Goal: Information Seeking & Learning: Learn about a topic

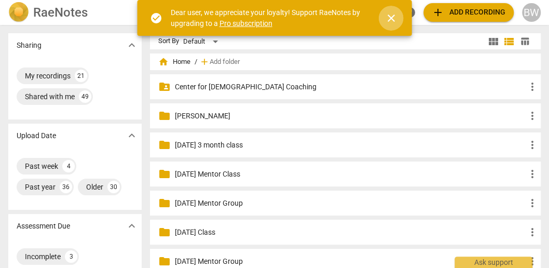
click at [390, 16] on span "close" at bounding box center [391, 18] width 12 height 12
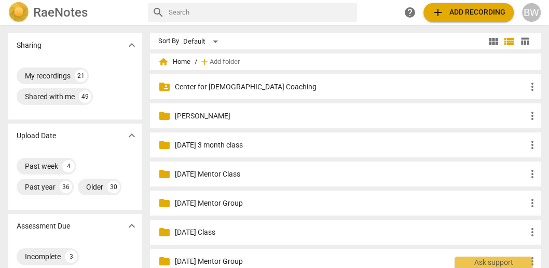
click at [237, 15] on input "text" at bounding box center [261, 12] width 185 height 17
type input "kathleen Hudson"
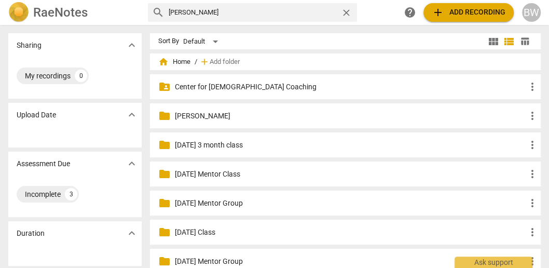
click at [70, 6] on h2 "RaeNotes" at bounding box center [60, 12] width 54 height 15
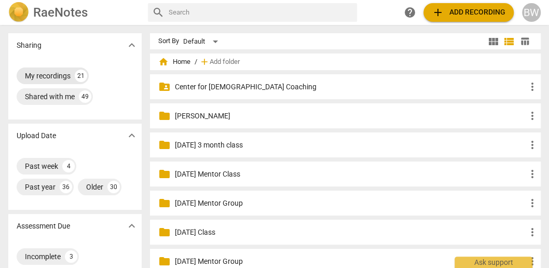
click at [46, 72] on div "My recordings" at bounding box center [48, 76] width 46 height 10
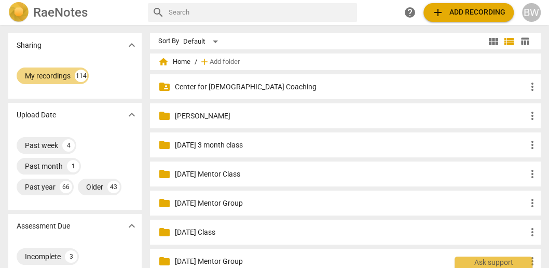
drag, startPoint x: 170, startPoint y: 19, endPoint x: 171, endPoint y: 10, distance: 8.9
click at [171, 10] on input "text" at bounding box center [261, 12] width 185 height 17
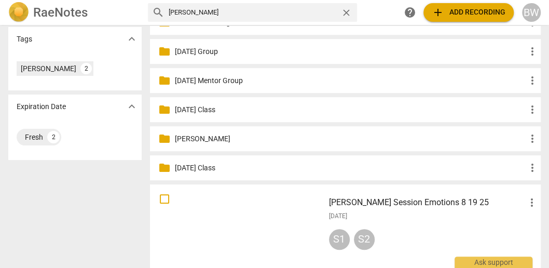
scroll to position [326, 0]
click at [210, 78] on p "October 2024 Mentor Group" at bounding box center [351, 80] width 352 height 11
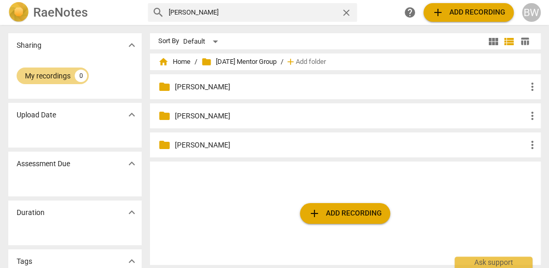
click at [200, 116] on p "Kathleen Hudson" at bounding box center [351, 116] width 352 height 11
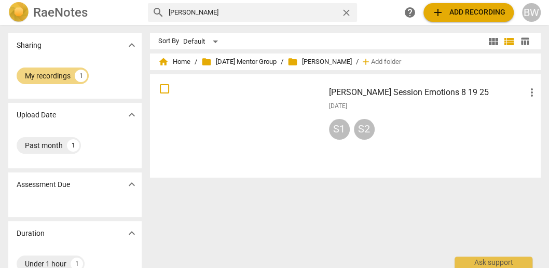
click at [339, 61] on span "folder Kathleen Hudson" at bounding box center [319, 62] width 64 height 10
click at [274, 61] on span "folder October 2024 Mentor Group" at bounding box center [238, 62] width 75 height 10
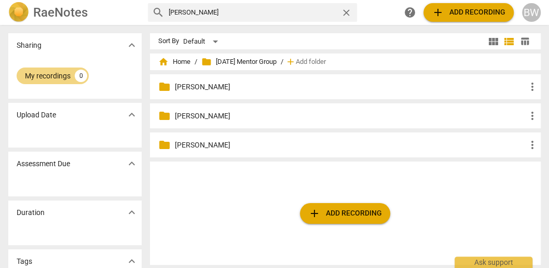
click at [245, 59] on span "folder October 2024 Mentor Group" at bounding box center [238, 62] width 75 height 10
click at [200, 112] on p "Kathleen Hudson" at bounding box center [351, 116] width 352 height 11
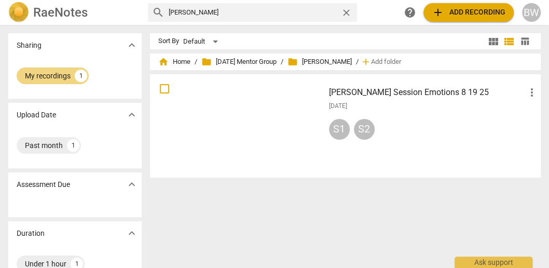
click at [212, 15] on input "KAthleen" at bounding box center [253, 12] width 169 height 17
click at [175, 61] on span "home Home" at bounding box center [174, 62] width 32 height 10
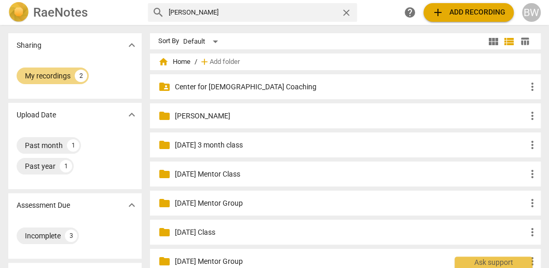
click at [205, 13] on input "KAthleen" at bounding box center [253, 12] width 169 height 17
type input "KAthleen Hudson"
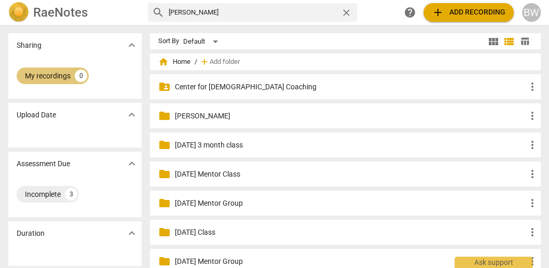
click at [52, 76] on div "My recordings" at bounding box center [48, 76] width 46 height 10
click at [34, 196] on div "Incomplete" at bounding box center [43, 194] width 36 height 10
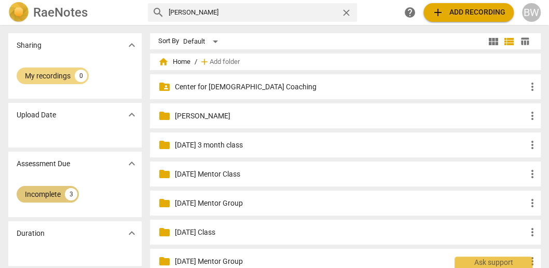
click at [38, 194] on div "Incomplete" at bounding box center [43, 194] width 36 height 10
click at [175, 64] on span "home Home" at bounding box center [174, 62] width 32 height 10
click at [176, 61] on span "home Home" at bounding box center [174, 62] width 32 height 10
click at [66, 195] on div "3" at bounding box center [71, 194] width 12 height 12
click at [49, 78] on div "My recordings" at bounding box center [48, 76] width 46 height 10
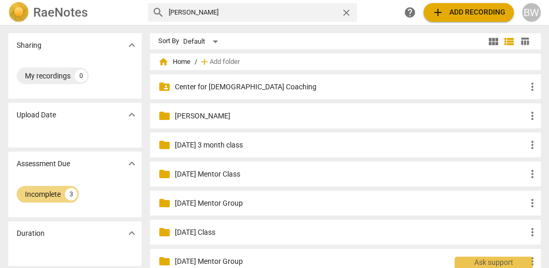
drag, startPoint x: 47, startPoint y: 73, endPoint x: 52, endPoint y: 46, distance: 27.0
click at [47, 72] on div "My recordings" at bounding box center [48, 76] width 46 height 10
click at [39, 19] on h2 "RaeNotes" at bounding box center [60, 12] width 54 height 15
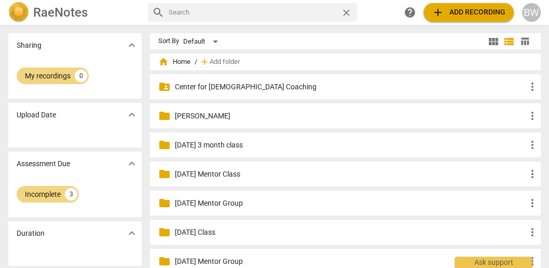
click at [39, 19] on h2 "RaeNotes" at bounding box center [60, 12] width 54 height 15
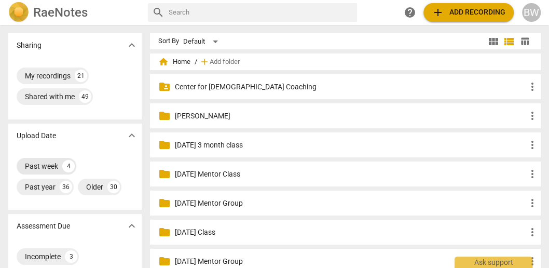
click at [65, 166] on div "4" at bounding box center [68, 166] width 12 height 12
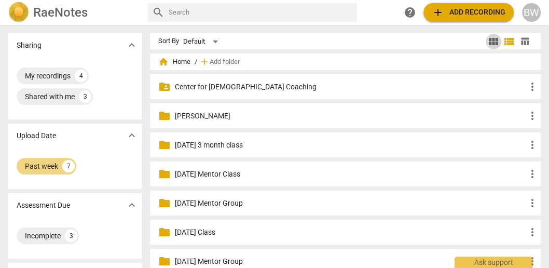
click at [489, 43] on span "view_module" at bounding box center [493, 41] width 12 height 12
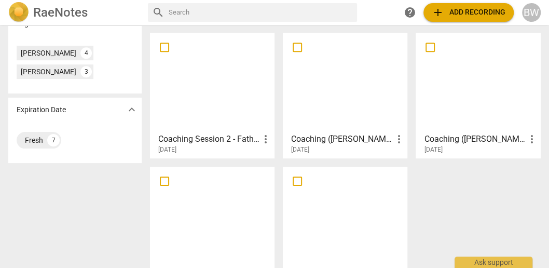
scroll to position [314, 0]
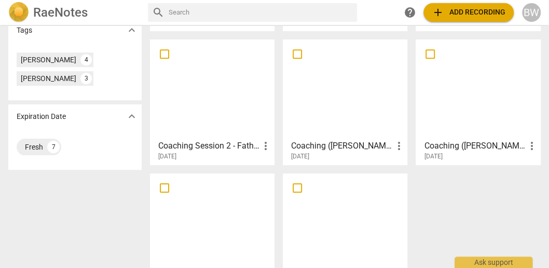
click at [224, 146] on h3 "Coaching Session 2 - Father" at bounding box center [208, 146] width 101 height 12
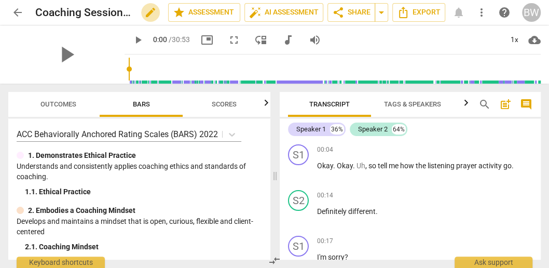
click at [148, 10] on span "edit" at bounding box center [150, 12] width 12 height 12
click at [36, 12] on input "Coaching Session 2 - Father" at bounding box center [78, 13] width 87 height 20
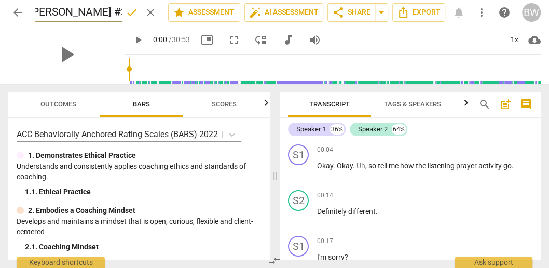
scroll to position [0, 61]
type input "Coaching Kathleen Hudson #3Session 2 - Father"
click at [133, 12] on span "done" at bounding box center [132, 12] width 12 height 12
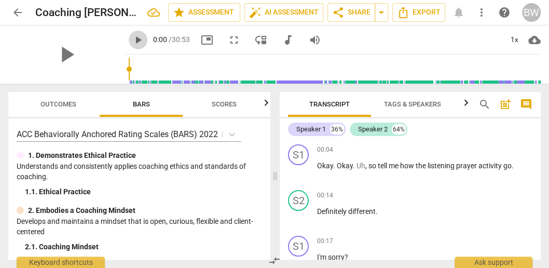
click at [132, 37] on span "play_arrow" at bounding box center [138, 40] width 12 height 12
click at [518, 37] on div "1x" at bounding box center [514, 40] width 20 height 17
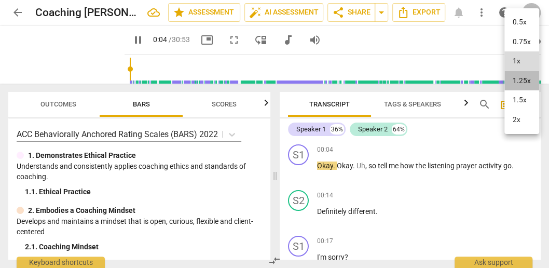
click at [525, 77] on li "1.25x" at bounding box center [521, 81] width 35 height 20
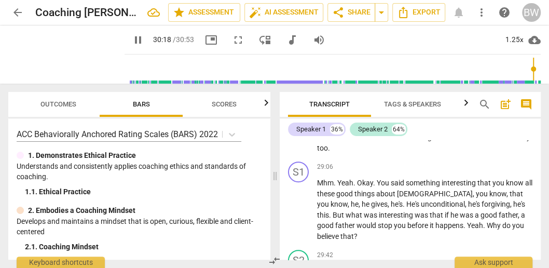
scroll to position [6266, 0]
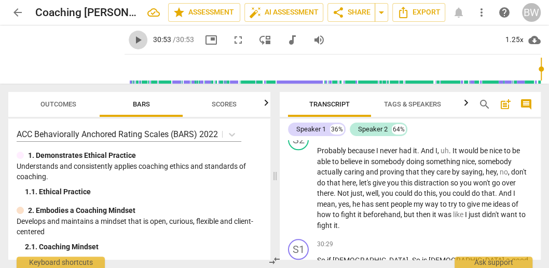
click at [132, 39] on span "play_arrow" at bounding box center [138, 40] width 12 height 12
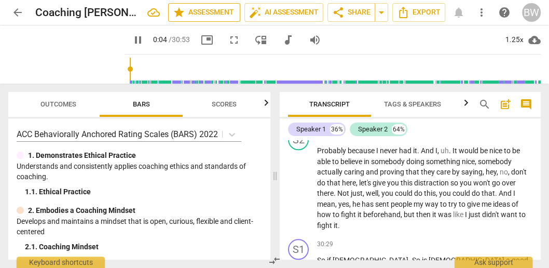
scroll to position [21, 0]
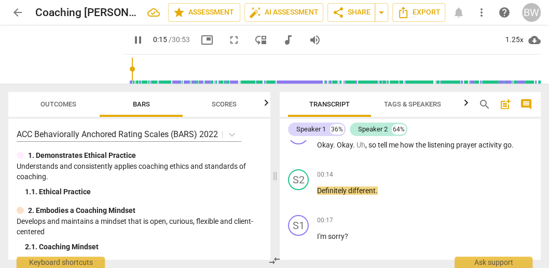
click at [132, 39] on span "pause" at bounding box center [138, 40] width 12 height 12
type input "16"
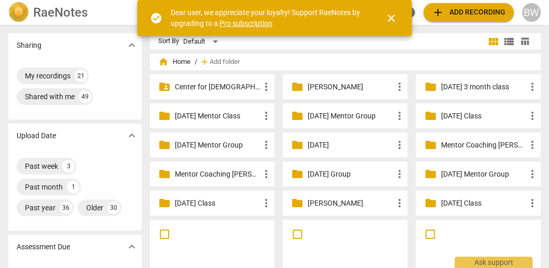
click at [250, 102] on div "folder_shared Center for Christian Coaching more_vert folder Debbie O'Hara more…" at bounding box center [350, 146] width 400 height 145
click at [393, 17] on span "close" at bounding box center [391, 18] width 12 height 12
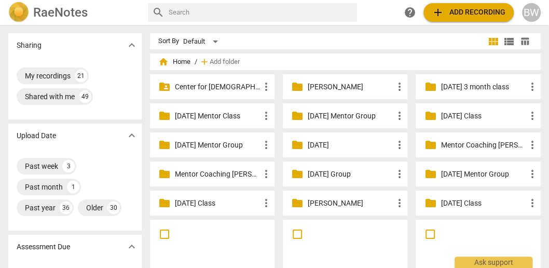
click at [268, 7] on input "text" at bounding box center [261, 12] width 185 height 17
type input "sandra"
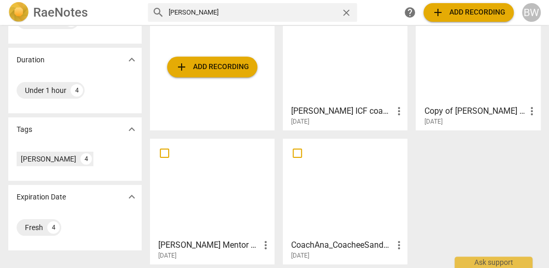
scroll to position [219, 0]
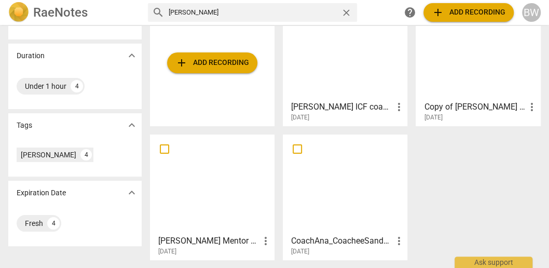
click at [238, 191] on div at bounding box center [212, 184] width 117 height 92
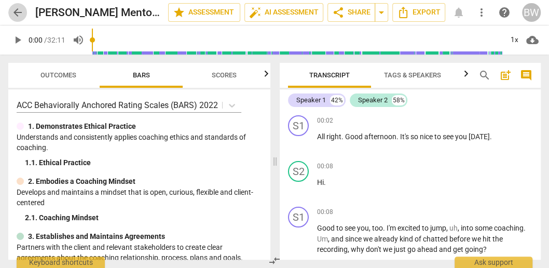
click at [13, 12] on span "arrow_back" at bounding box center [17, 12] width 12 height 12
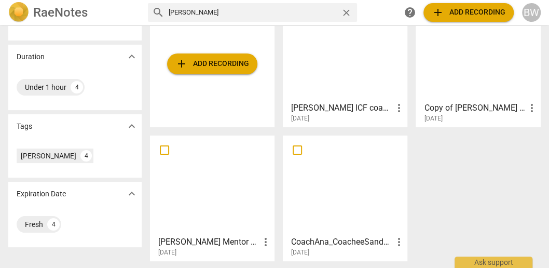
scroll to position [219, 0]
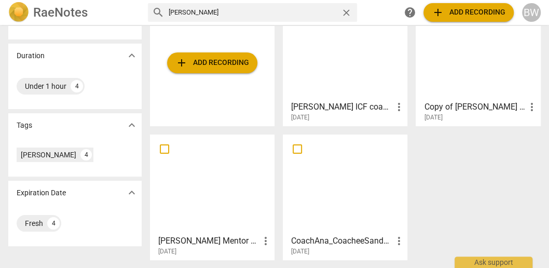
click at [205, 191] on div at bounding box center [212, 184] width 117 height 92
